Goal: Task Accomplishment & Management: Use online tool/utility

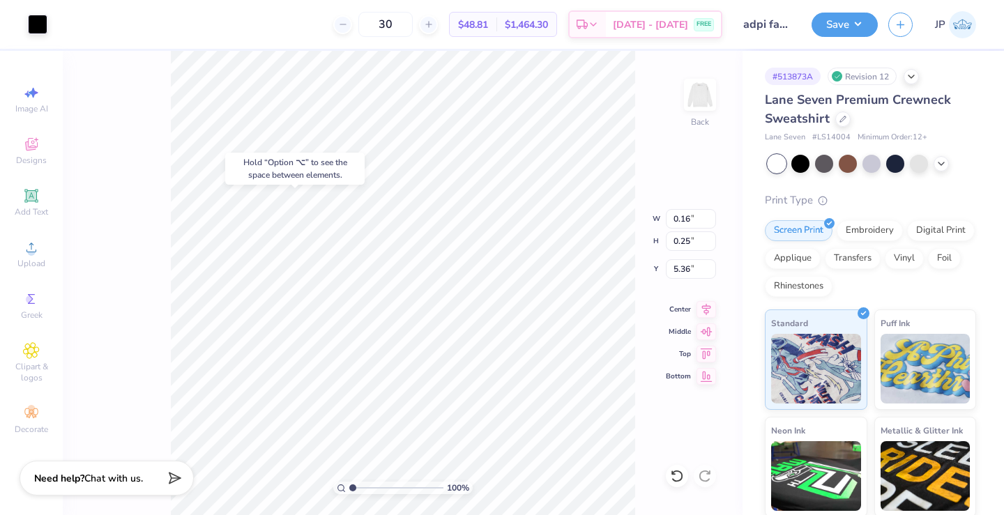
type input "5.64"
click at [672, 474] on icon at bounding box center [673, 472] width 3 height 3
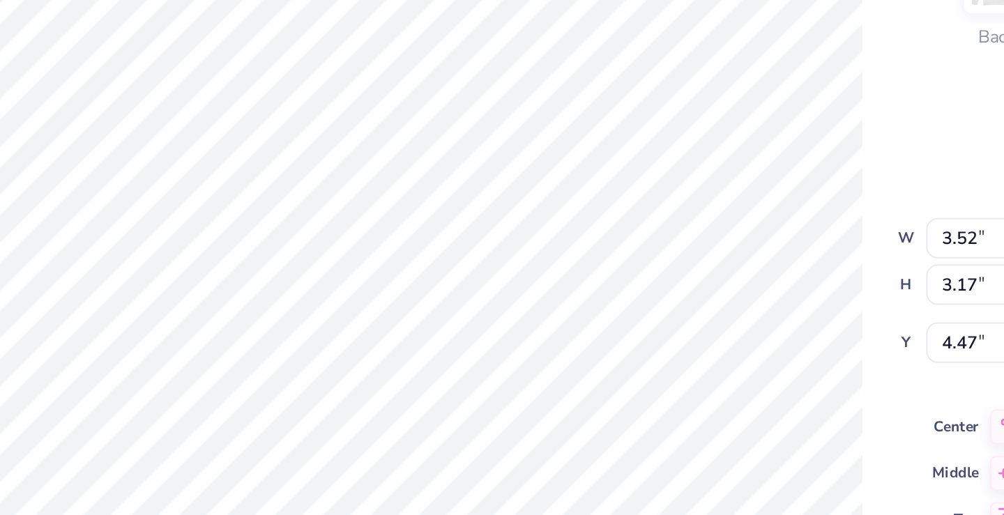
type input "0.10"
type input "0.18"
type input "5.43"
type input "0.10"
type input "0.18"
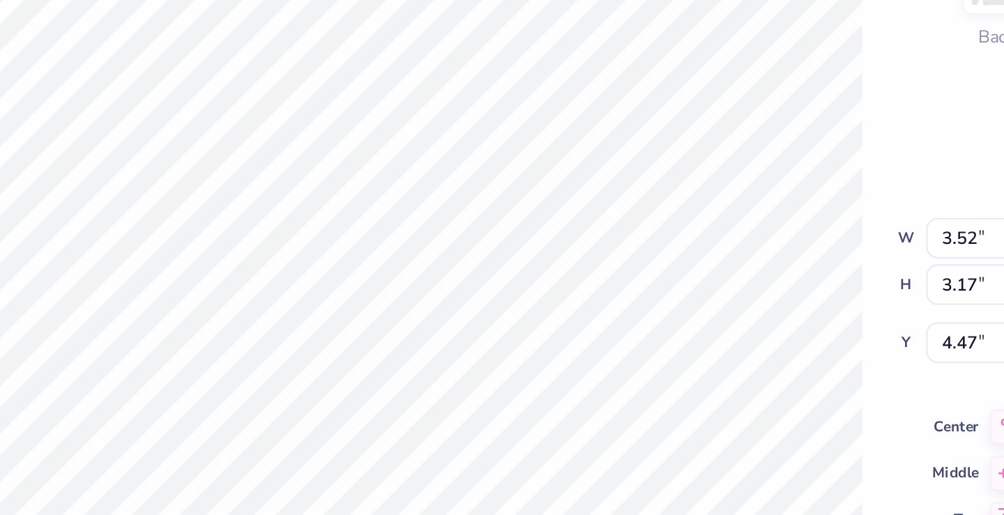
type input "5.43"
type input "5.67"
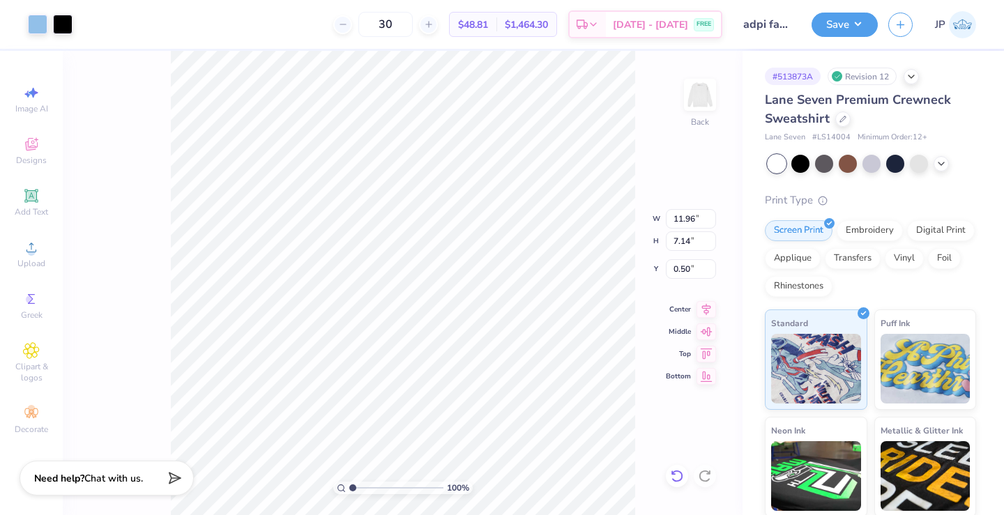
type input "3.00"
click at [713, 105] on img at bounding box center [700, 95] width 56 height 56
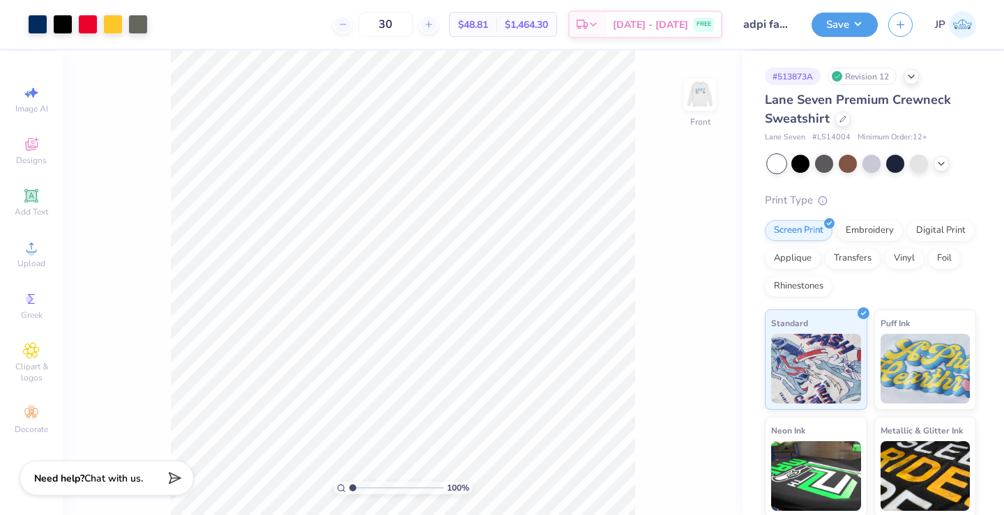
click at [713, 105] on img at bounding box center [700, 95] width 28 height 28
click at [855, 27] on button "Save" at bounding box center [844, 22] width 66 height 24
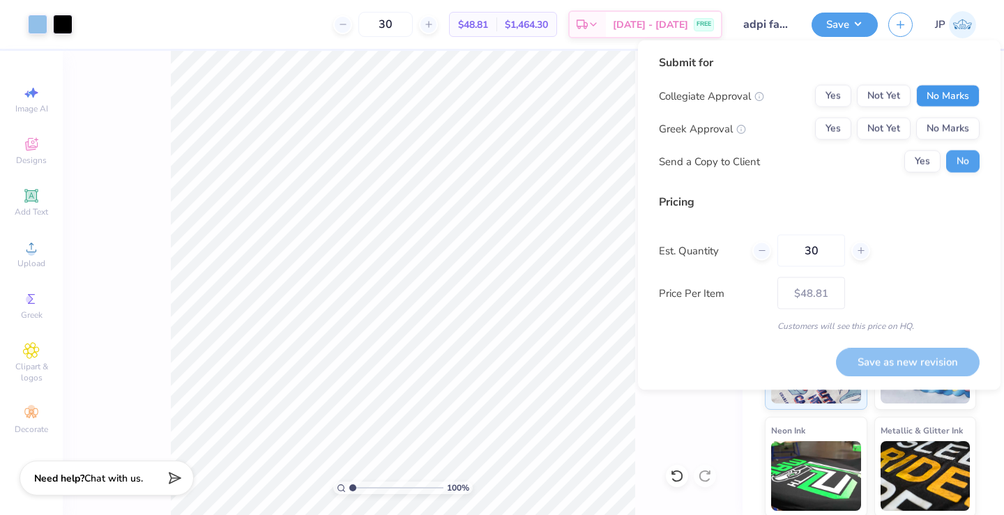
click at [936, 95] on button "No Marks" at bounding box center [947, 96] width 63 height 22
click at [836, 124] on button "Yes" at bounding box center [833, 129] width 36 height 22
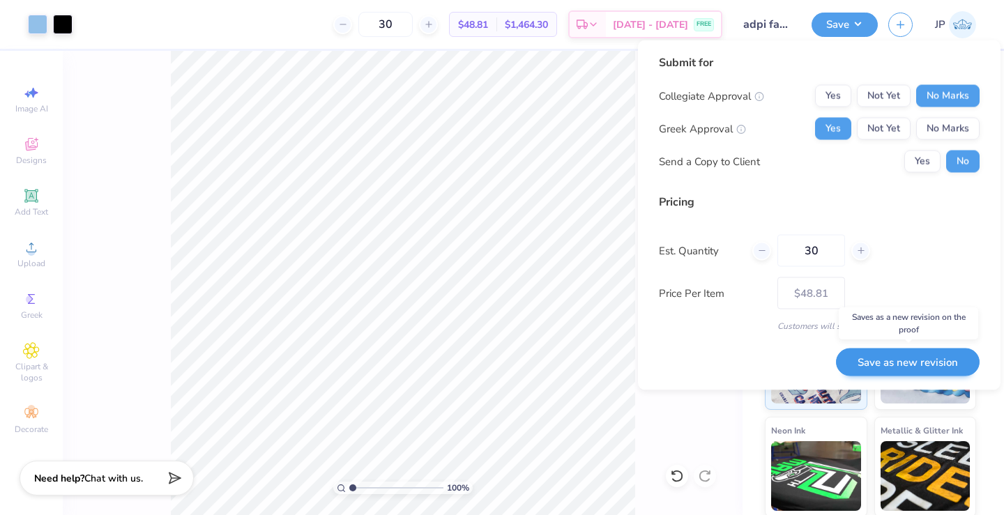
click at [898, 363] on button "Save as new revision" at bounding box center [908, 362] width 144 height 29
type input "$48.81"
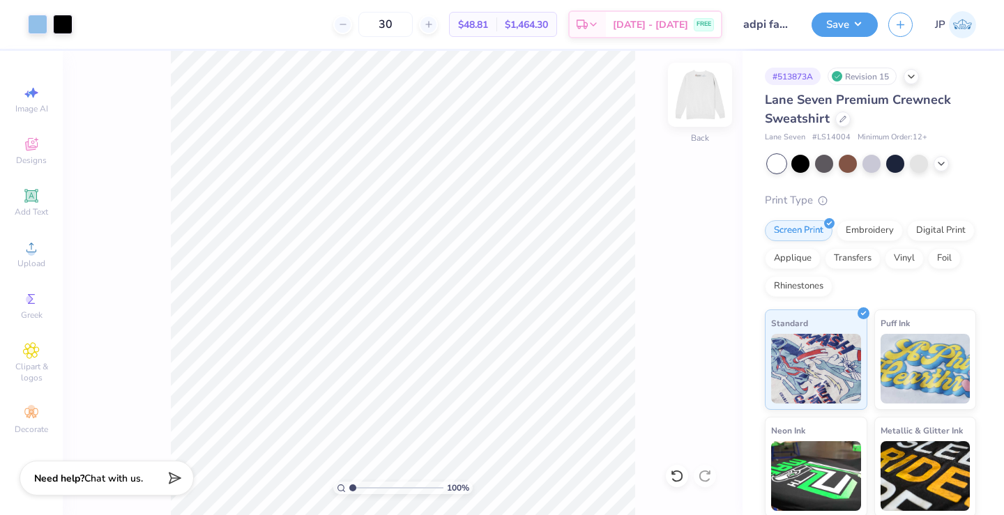
click at [721, 91] on div "100 % Back" at bounding box center [403, 283] width 680 height 464
click at [707, 93] on img at bounding box center [700, 95] width 56 height 56
click at [843, 119] on icon at bounding box center [842, 117] width 7 height 7
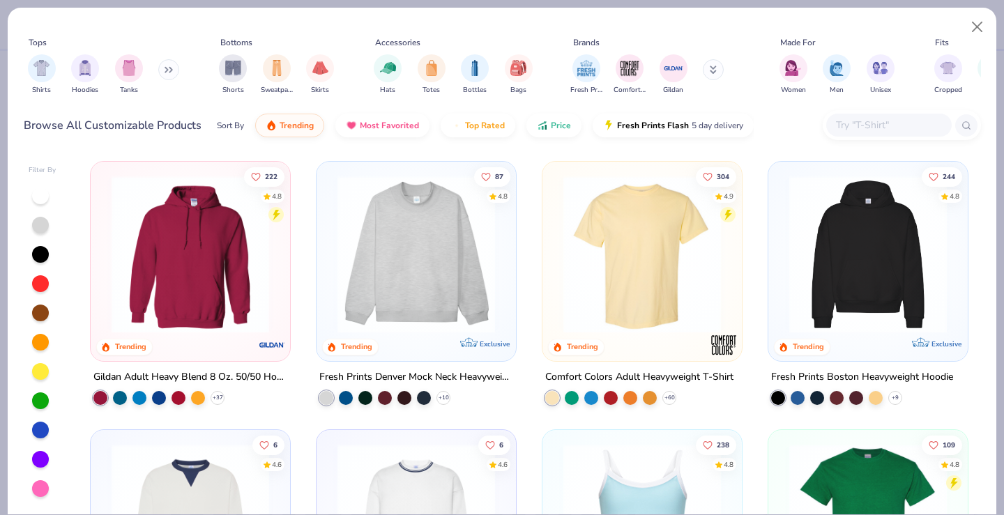
click at [848, 123] on input "text" at bounding box center [887, 125] width 107 height 16
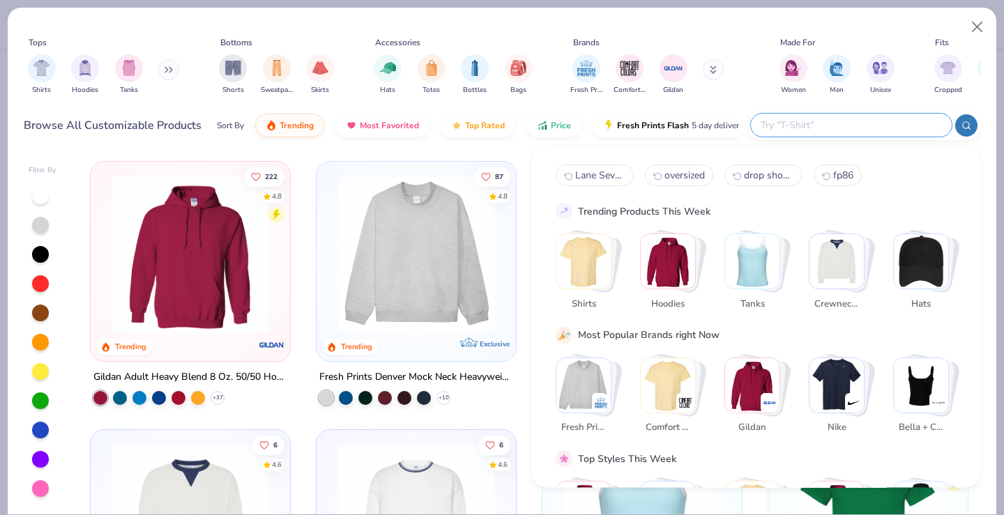
paste input "Los Angeles Apparel 43011"
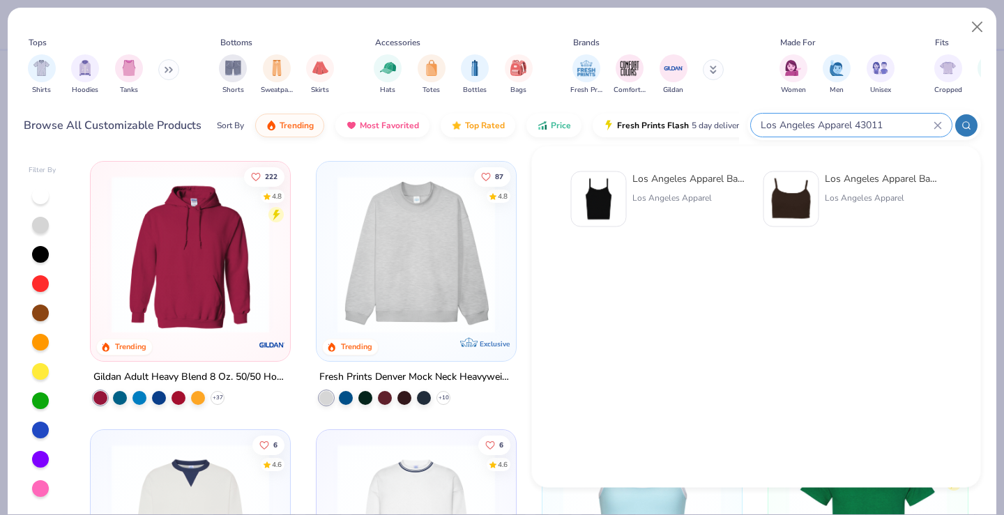
type input "Los Angeles Apparel 43011"
click at [619, 191] on img at bounding box center [598, 199] width 43 height 43
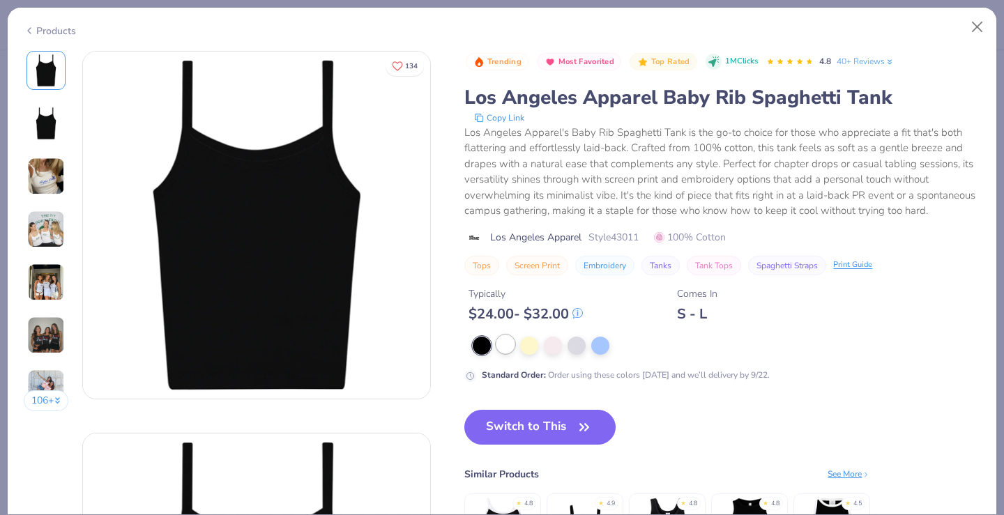
click at [505, 342] on div at bounding box center [505, 344] width 18 height 18
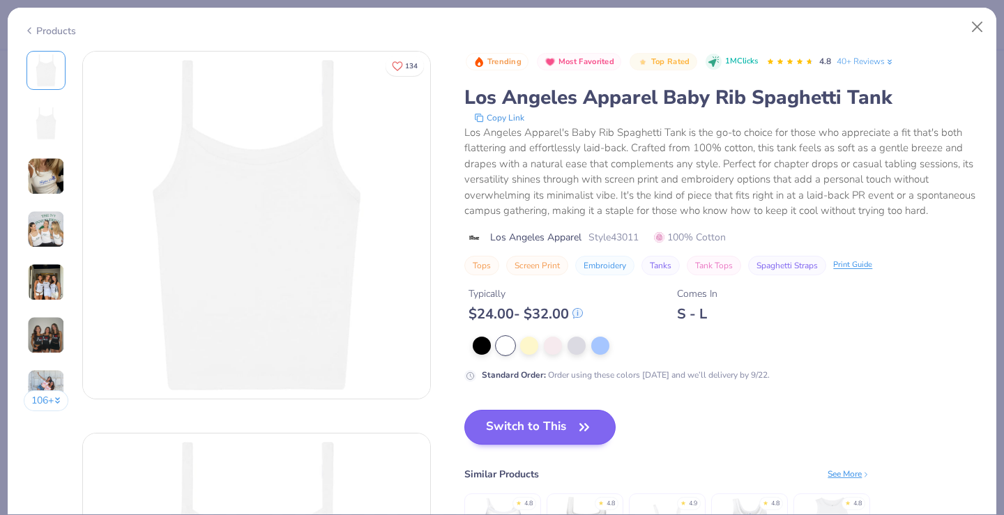
click at [539, 432] on button "Switch to This" at bounding box center [539, 427] width 151 height 35
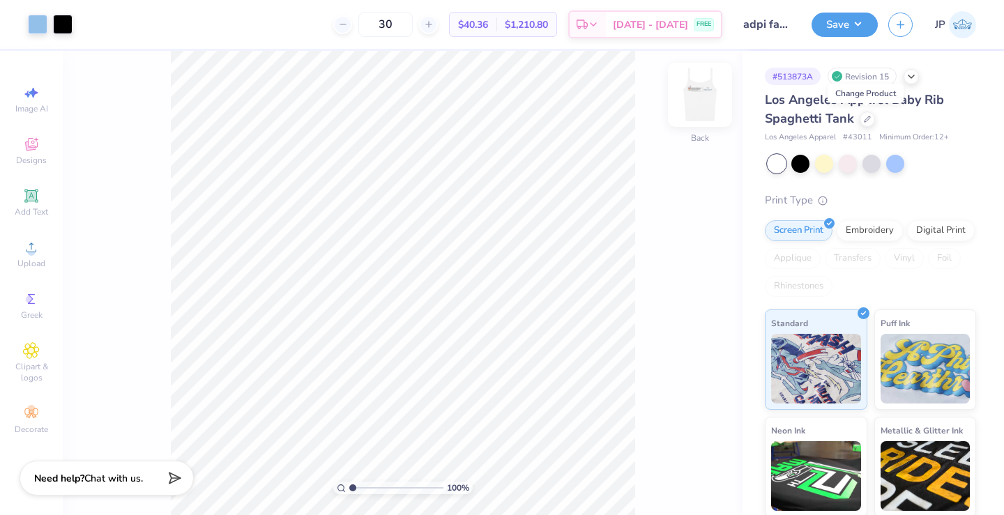
click at [693, 89] on img at bounding box center [700, 95] width 56 height 56
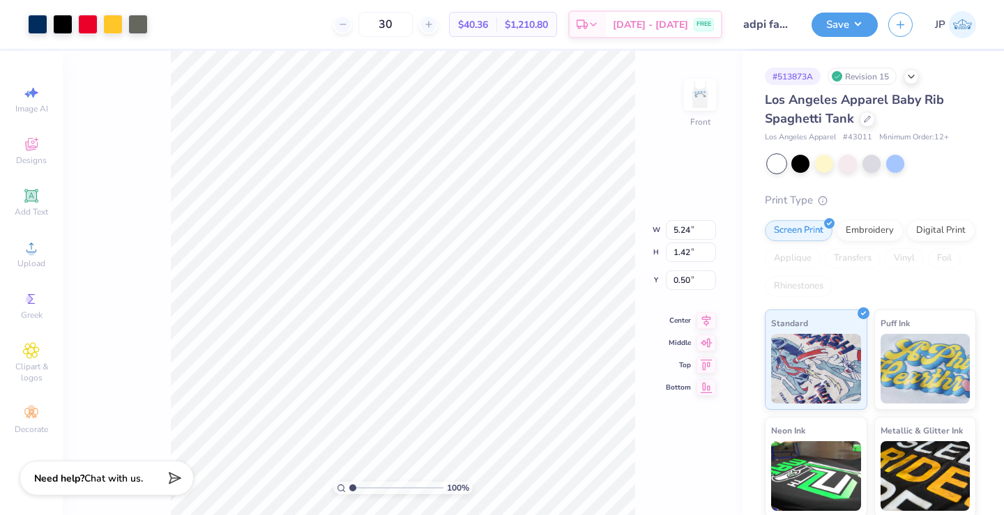
type input "3.64"
type input "0.98"
type input "3.06"
type input "0.83"
click at [861, 14] on button "Save" at bounding box center [844, 22] width 66 height 24
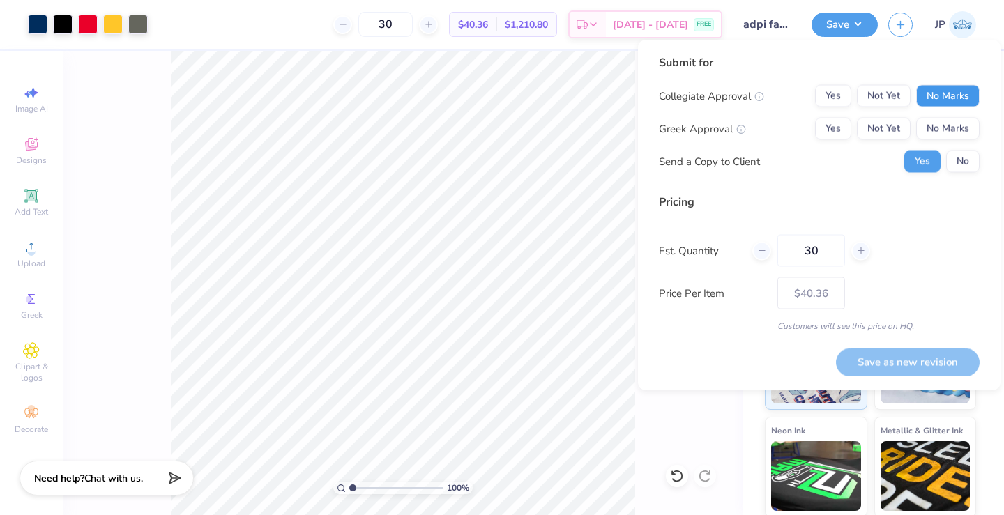
click at [950, 100] on button "No Marks" at bounding box center [947, 96] width 63 height 22
click at [855, 125] on div "Yes Not Yet No Marks" at bounding box center [897, 129] width 165 height 22
click at [853, 125] on div "Yes Not Yet No Marks" at bounding box center [897, 129] width 165 height 22
click at [848, 127] on button "Yes" at bounding box center [833, 129] width 36 height 22
click at [969, 164] on button "No" at bounding box center [962, 162] width 33 height 22
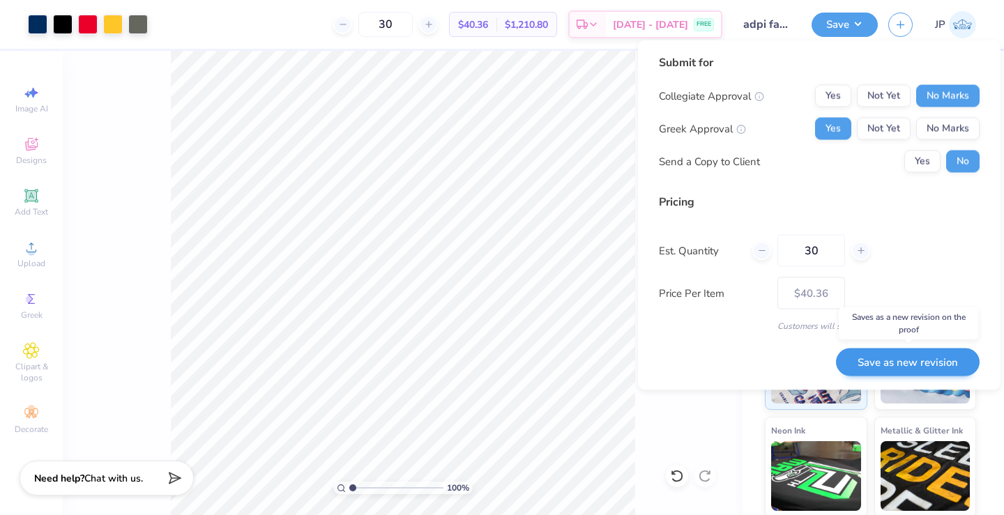
click at [934, 366] on button "Save as new revision" at bounding box center [908, 362] width 144 height 29
type input "$40.36"
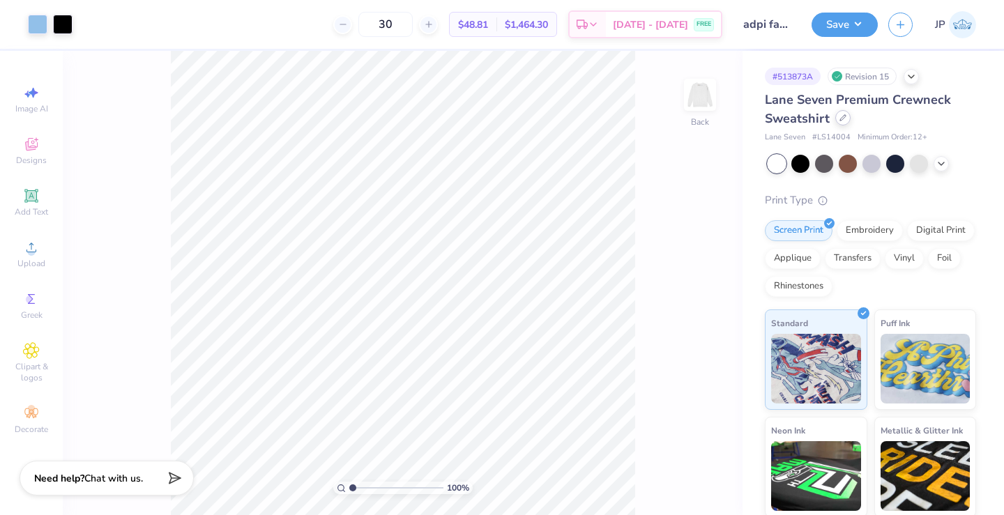
click at [837, 122] on div at bounding box center [842, 117] width 15 height 15
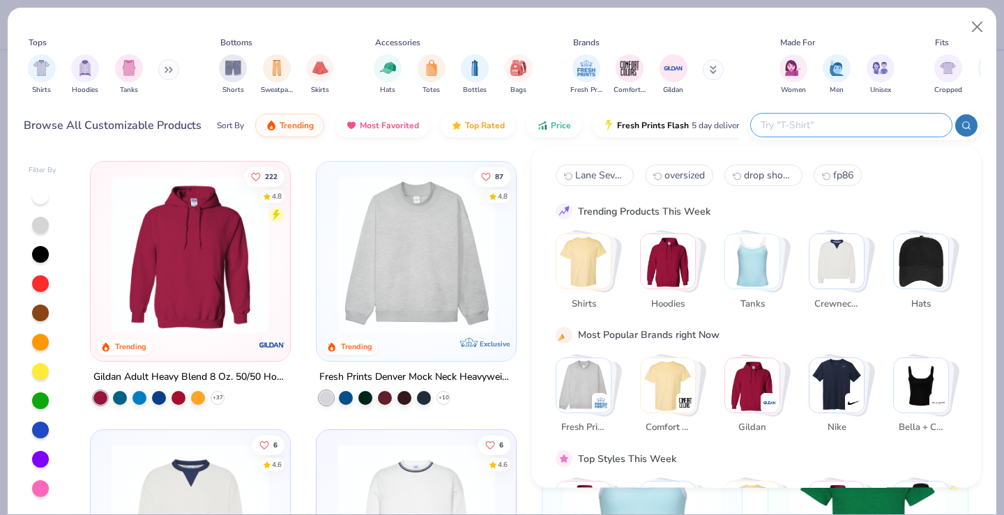
click at [835, 125] on input "text" at bounding box center [850, 125] width 183 height 16
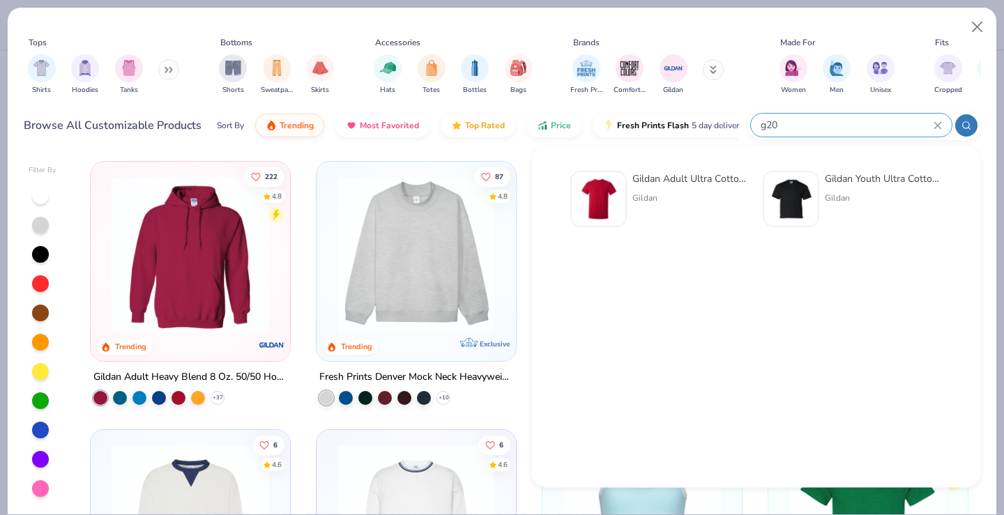
type input "g20"
click at [614, 190] on img at bounding box center [598, 199] width 43 height 43
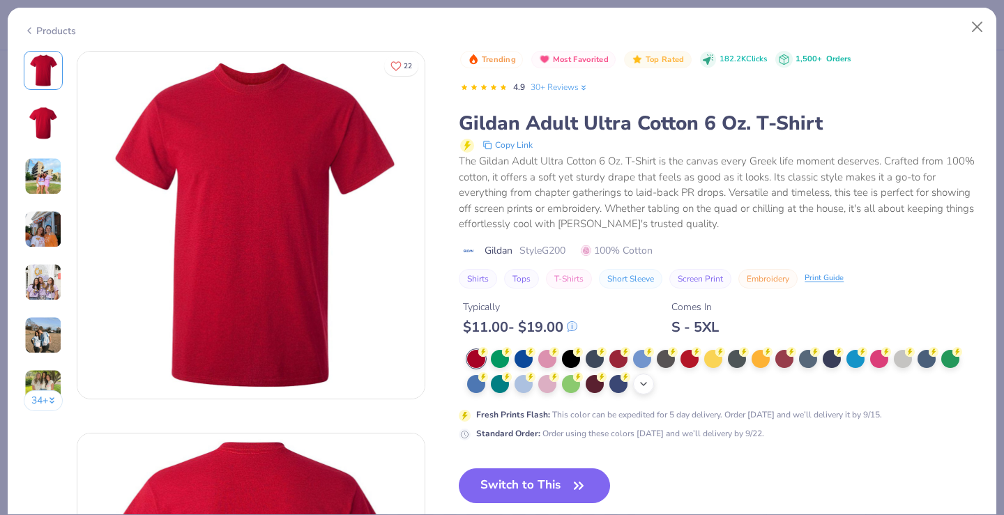
click at [640, 386] on icon at bounding box center [643, 384] width 11 height 11
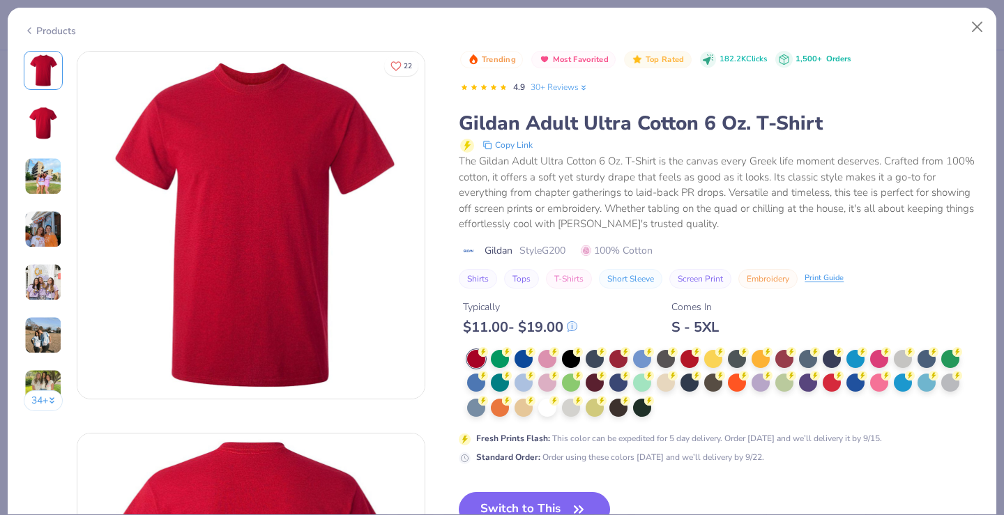
click at [537, 410] on div at bounding box center [723, 384] width 513 height 68
click at [547, 409] on div at bounding box center [547, 406] width 18 height 18
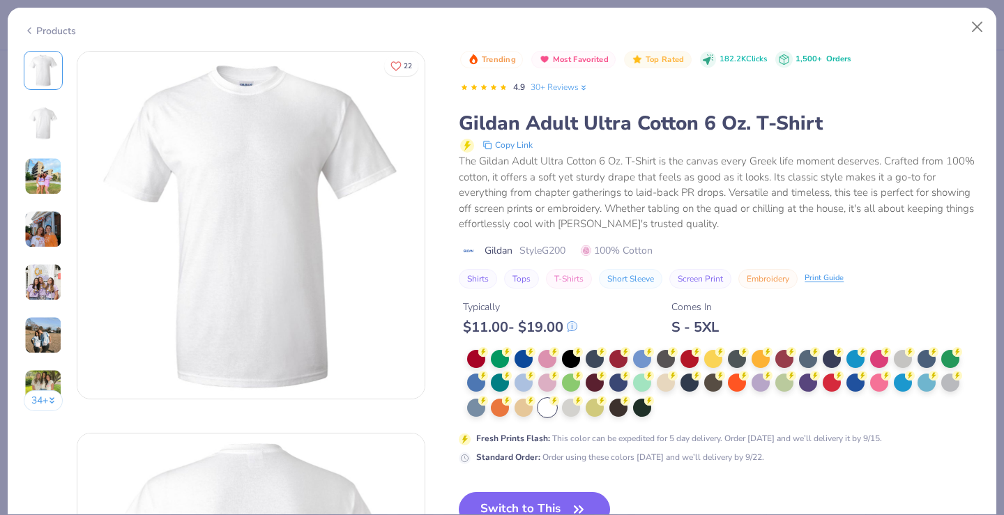
click at [539, 487] on div "Trending Most Favorited Top Rated 182.2K Clicks 1,500+ Orders 4.9 30+ Reviews G…" at bounding box center [719, 366] width 521 height 630
click at [539, 497] on button "Switch to This" at bounding box center [534, 509] width 151 height 35
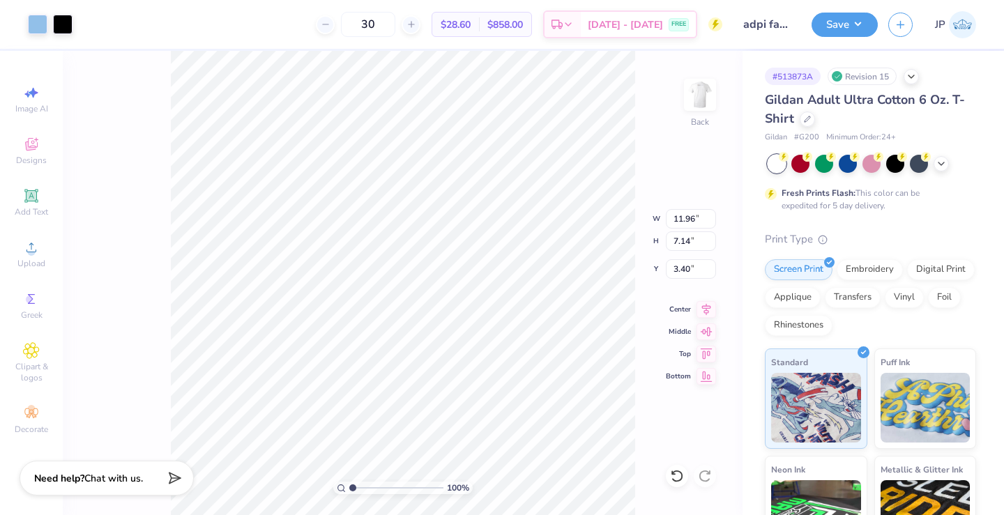
type input "3.40"
type input "3.44"
type input "10.22"
type input "6.10"
type input "3.00"
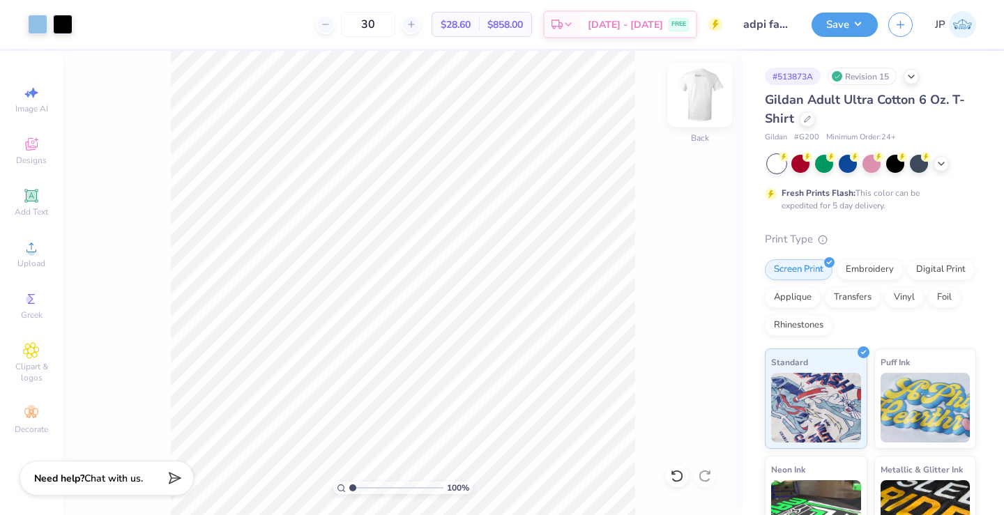
click at [698, 91] on img at bounding box center [700, 95] width 56 height 56
click at [855, 27] on button "Save" at bounding box center [844, 22] width 66 height 24
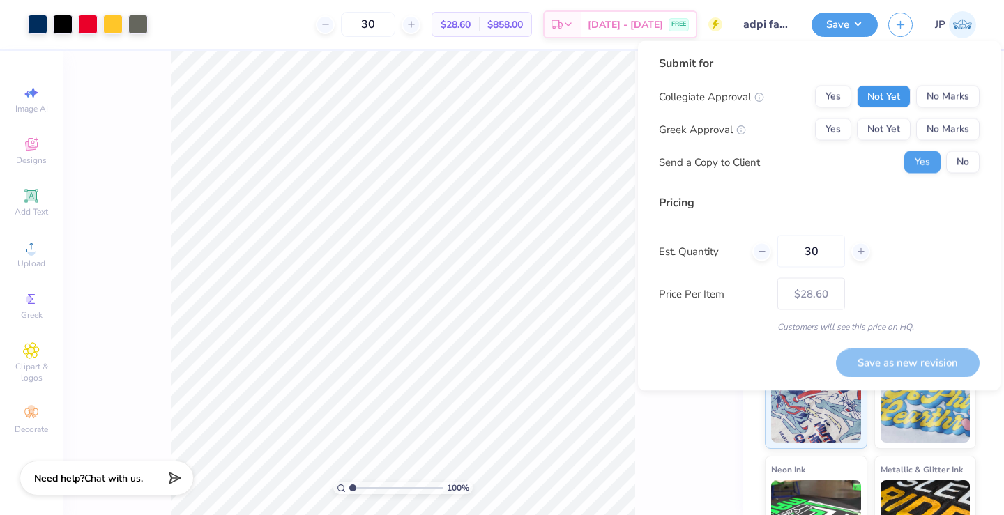
click at [909, 91] on button "Not Yet" at bounding box center [884, 97] width 54 height 22
click at [926, 91] on button "No Marks" at bounding box center [947, 97] width 63 height 22
click at [838, 125] on button "Yes" at bounding box center [833, 130] width 36 height 22
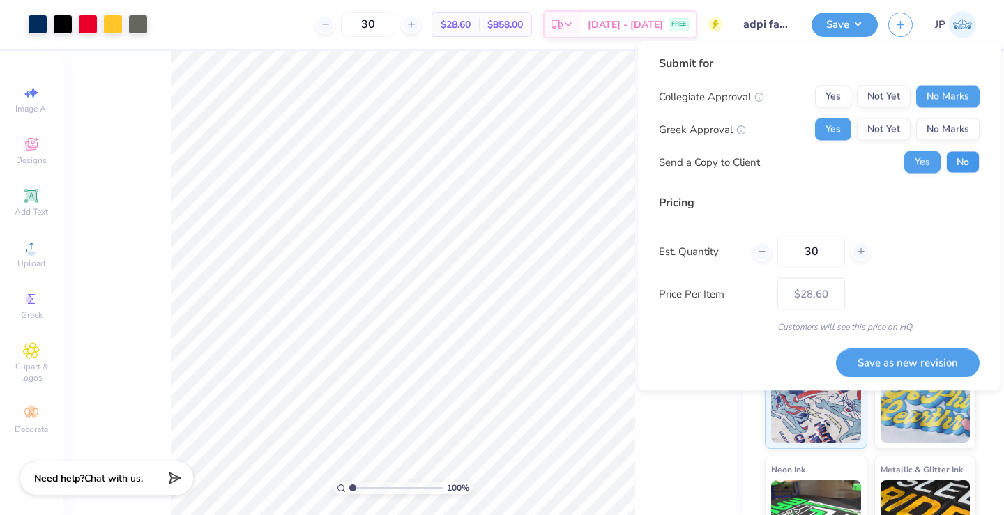
click at [947, 159] on button "No" at bounding box center [962, 162] width 33 height 22
click at [899, 368] on button "Save as new revision" at bounding box center [908, 363] width 144 height 29
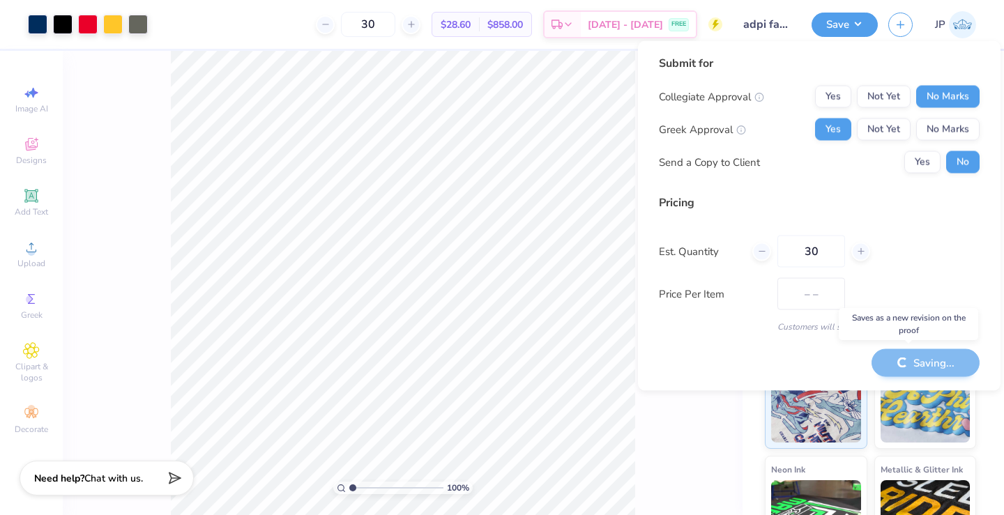
type input "$28.60"
